Goal: Task Accomplishment & Management: Use online tool/utility

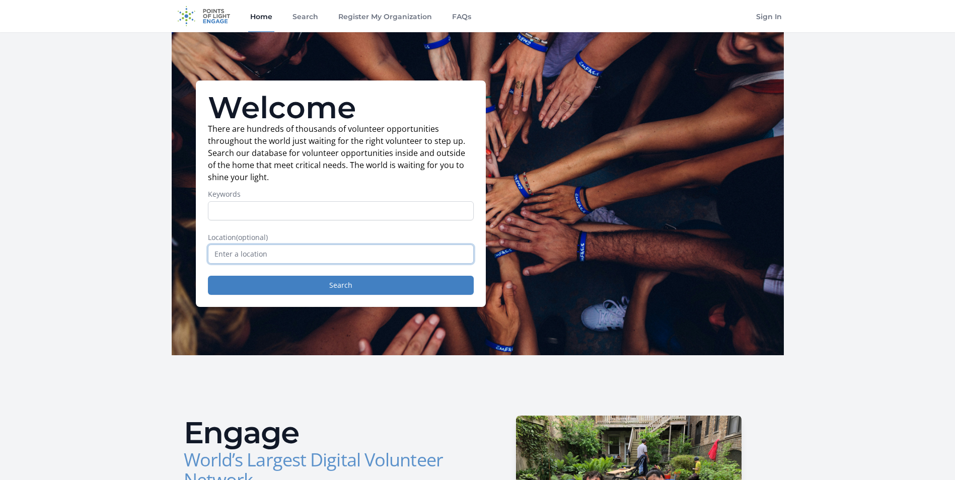
click at [265, 260] on input "text" at bounding box center [341, 254] width 266 height 19
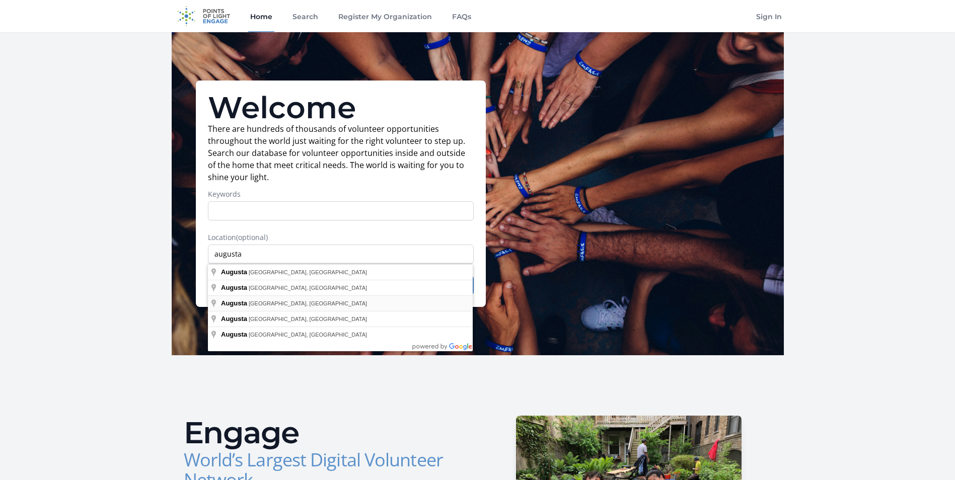
type input "Augusta, ME, USA"
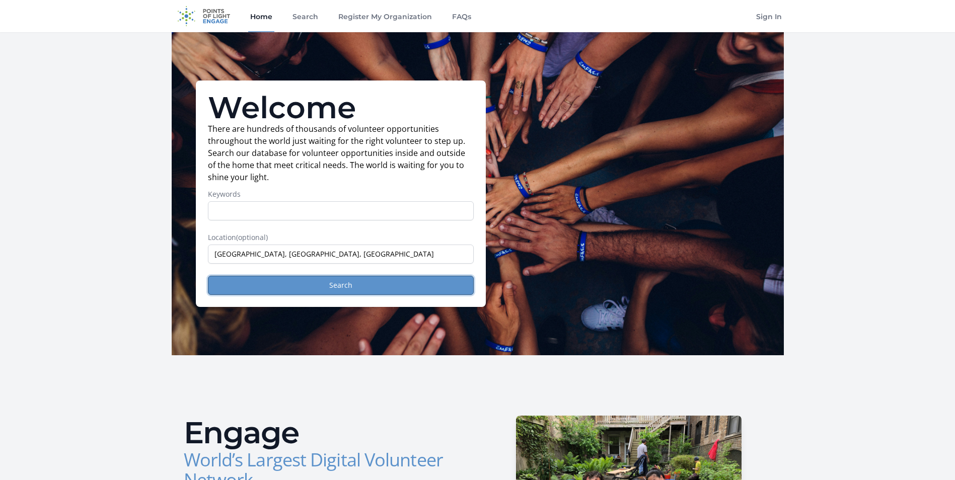
click at [261, 287] on button "Search" at bounding box center [341, 285] width 266 height 19
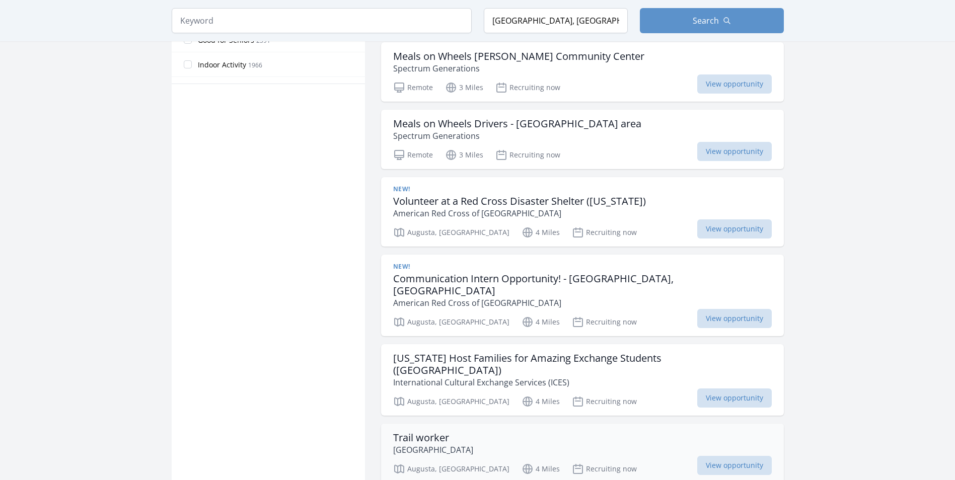
scroll to position [806, 0]
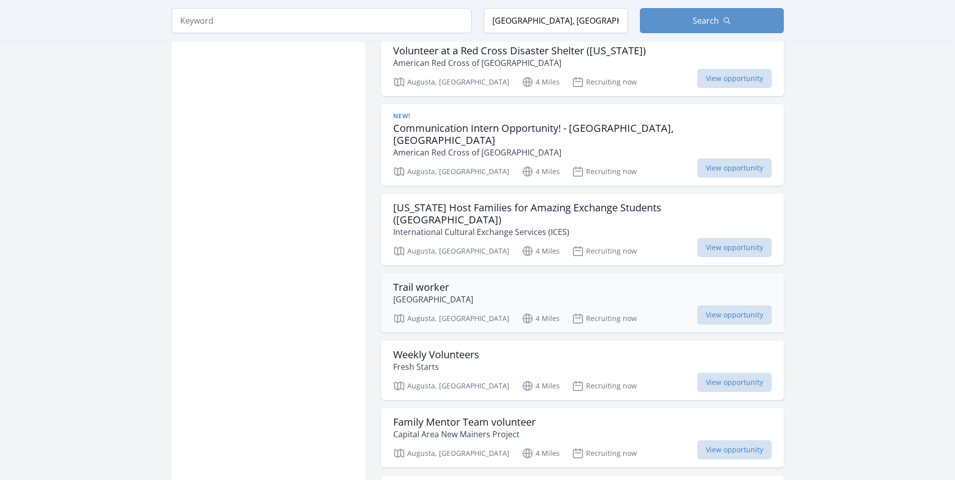
click at [443, 281] on h3 "Trail worker" at bounding box center [433, 287] width 80 height 12
click at [697, 306] on span "View opportunity" at bounding box center [734, 315] width 75 height 19
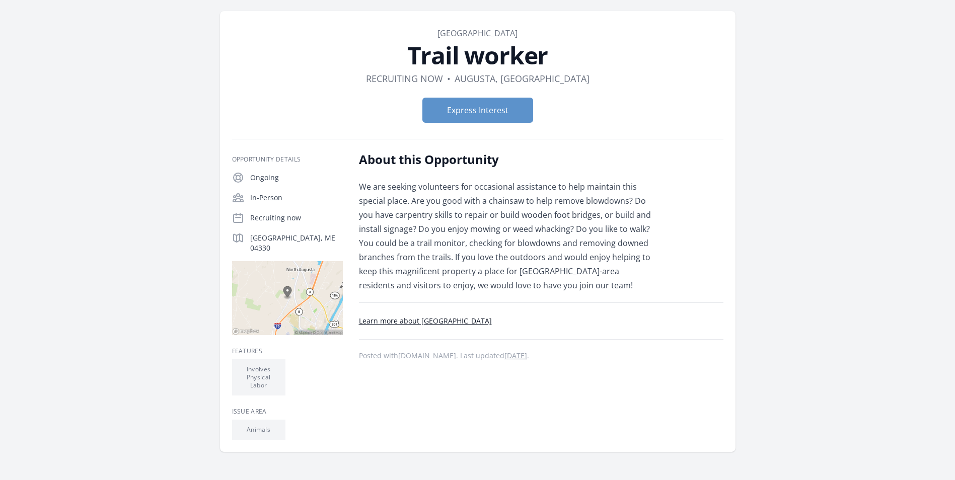
scroll to position [101, 0]
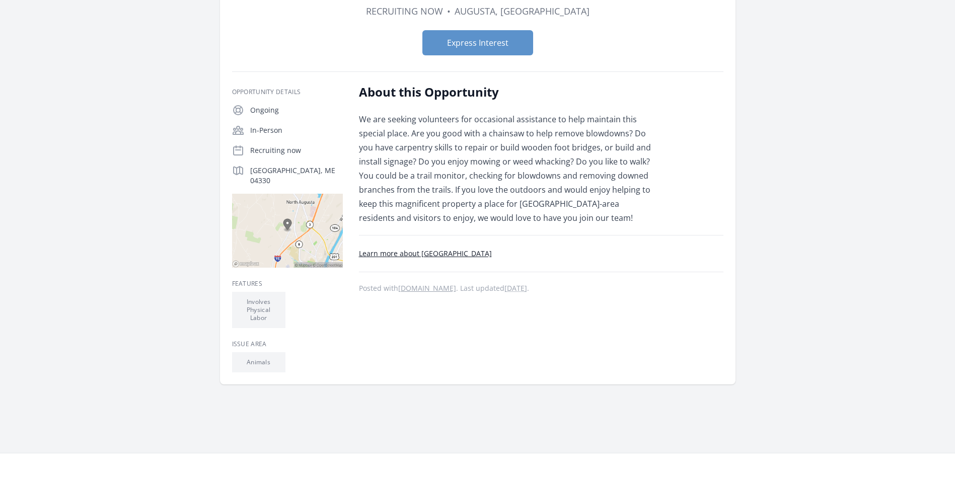
click at [458, 249] on link "Learn more about Augusta Nature Education Center" at bounding box center [425, 254] width 133 height 10
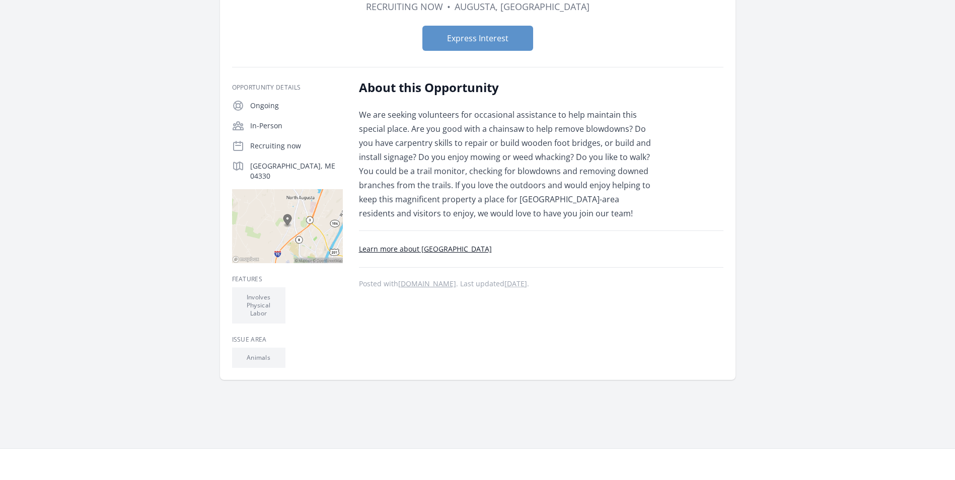
scroll to position [105, 0]
